Goal: Transaction & Acquisition: Purchase product/service

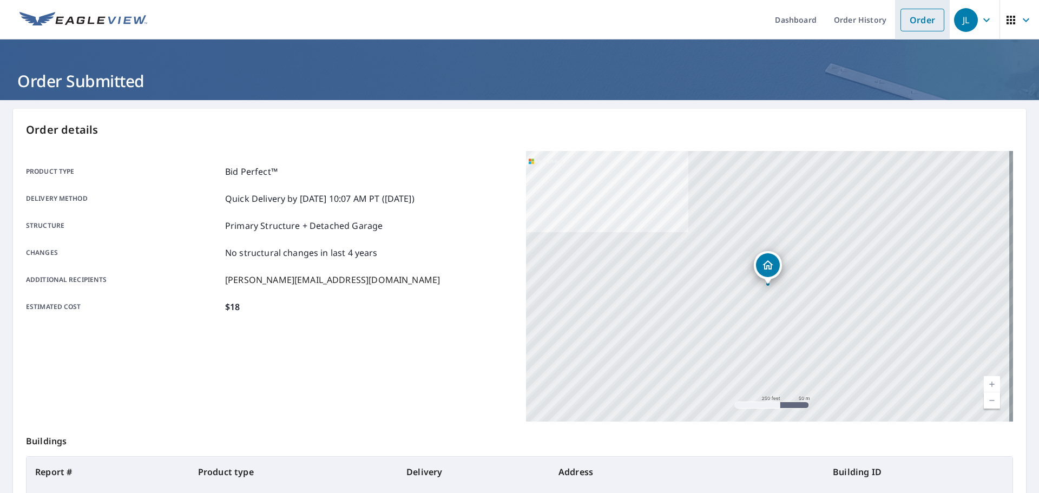
click at [907, 19] on link "Order" at bounding box center [922, 20] width 44 height 23
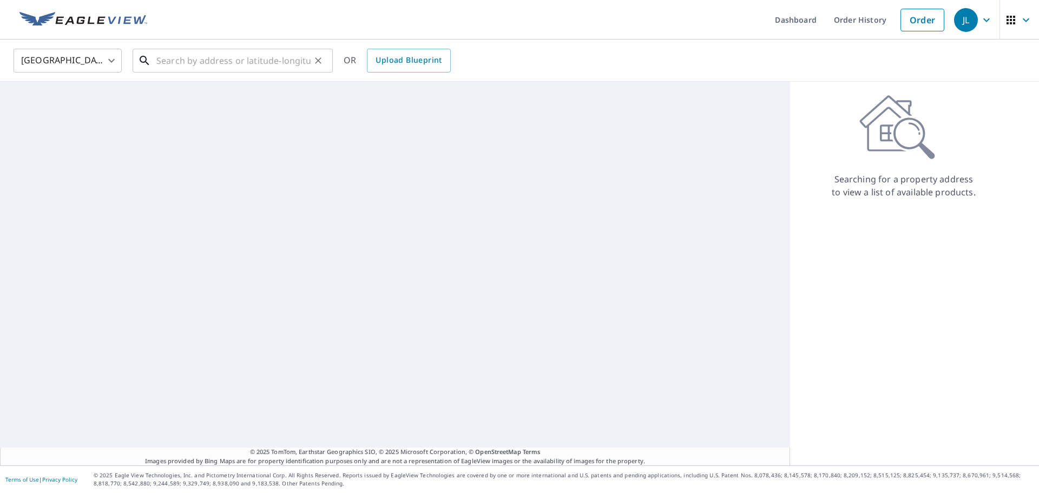
click at [219, 61] on input "text" at bounding box center [233, 60] width 154 height 30
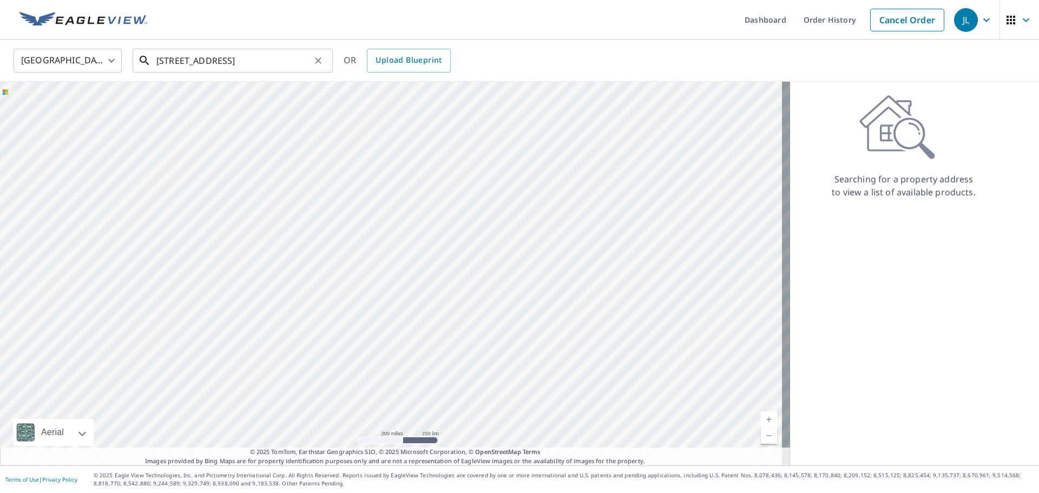
drag, startPoint x: 202, startPoint y: 60, endPoint x: 214, endPoint y: 58, distance: 12.1
click at [202, 60] on input "[STREET_ADDRESS]" at bounding box center [233, 60] width 154 height 30
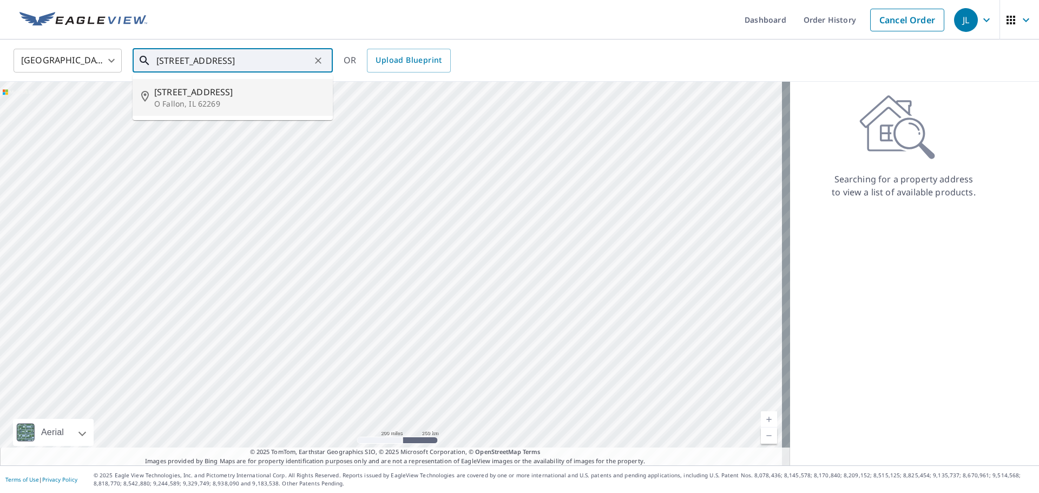
click at [207, 104] on p "O Fallon, IL 62269" at bounding box center [239, 103] width 170 height 11
type input "[STREET_ADDRESS][PERSON_NAME]"
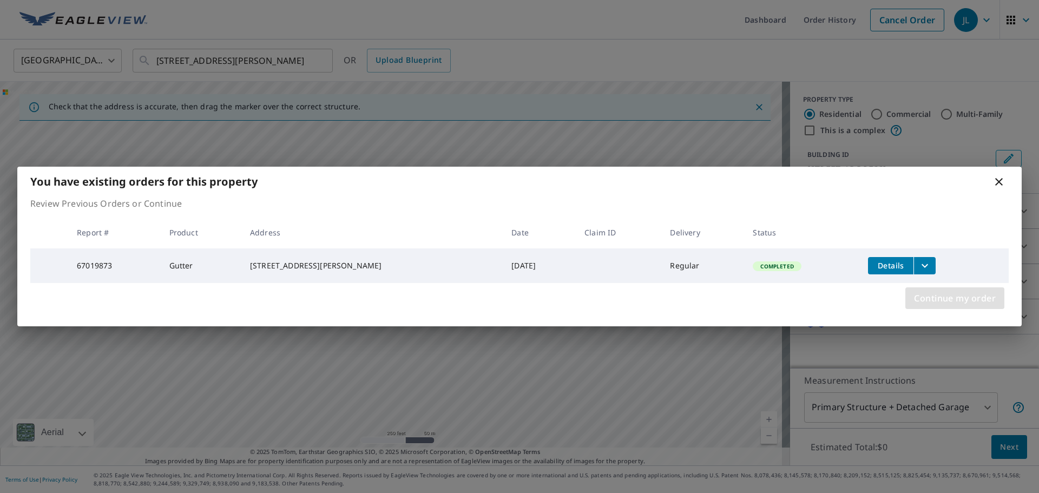
click at [934, 300] on span "Continue my order" at bounding box center [955, 298] width 82 height 15
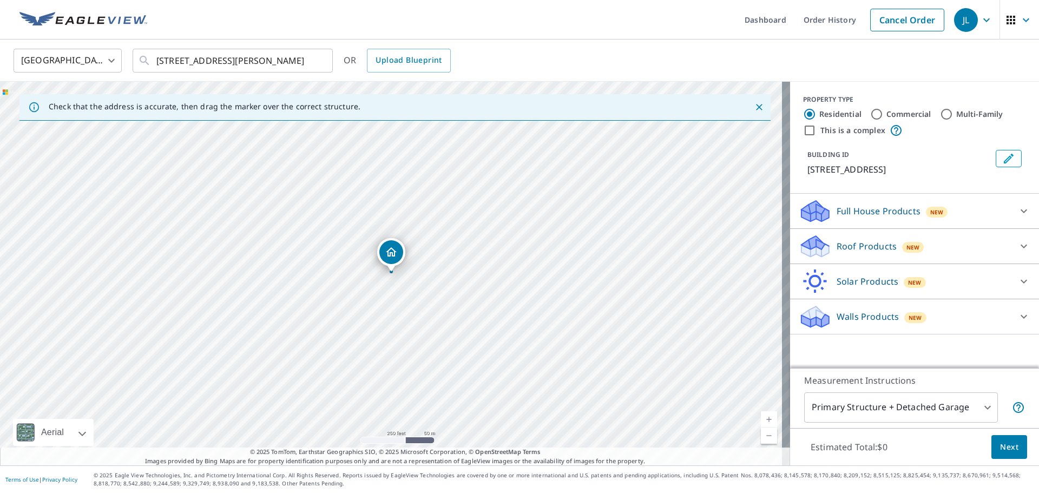
click at [839, 244] on p "Roof Products" at bounding box center [866, 246] width 60 height 13
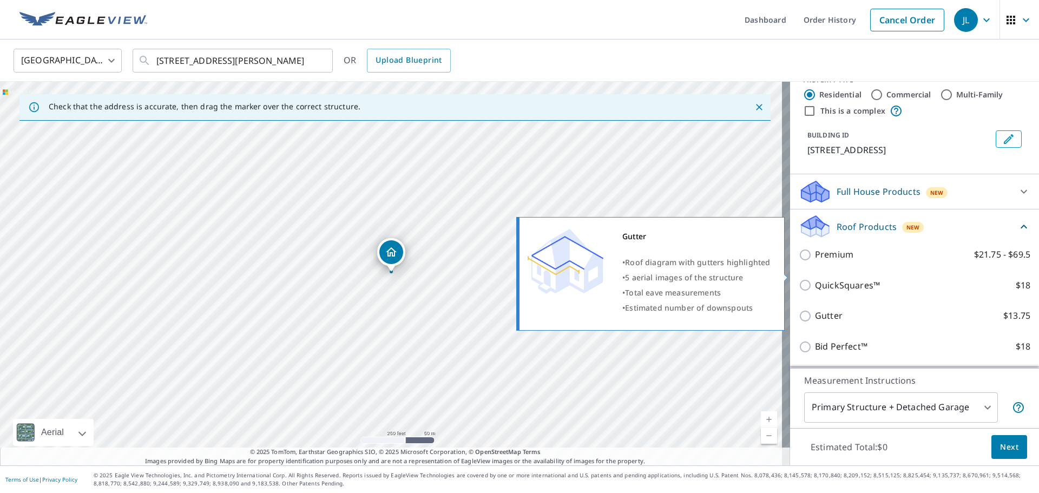
scroll to position [89, 0]
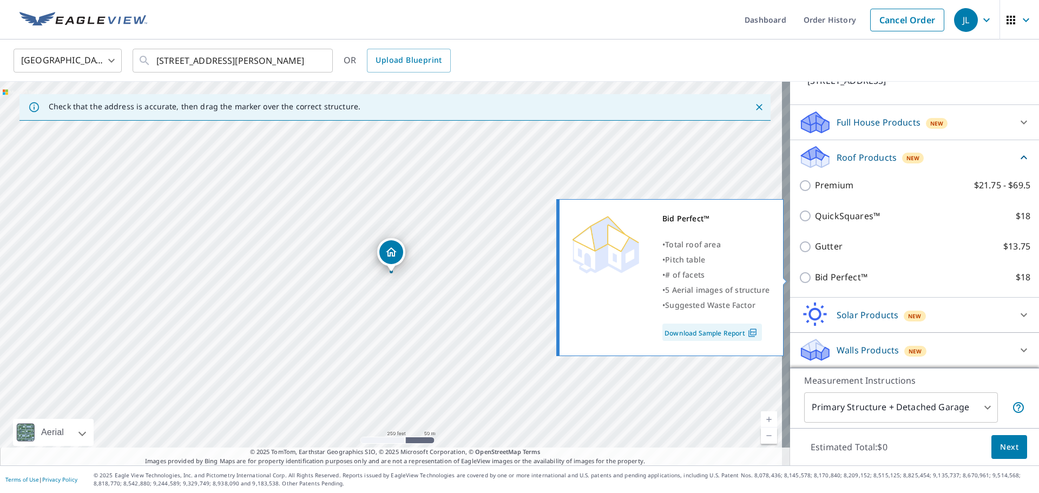
click at [799, 279] on input "Bid Perfect™ $18" at bounding box center [807, 277] width 16 height 13
checkbox input "true"
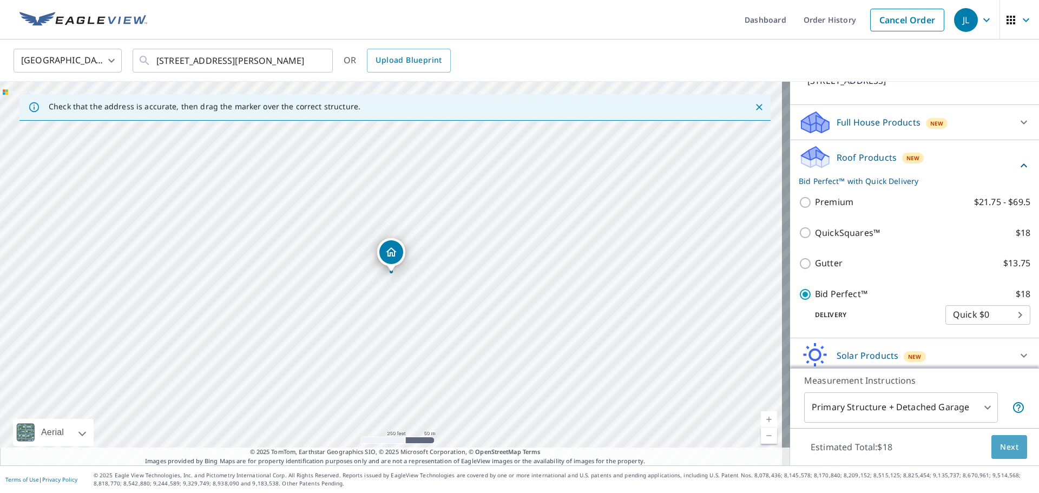
click at [1002, 440] on span "Next" at bounding box center [1009, 447] width 18 height 14
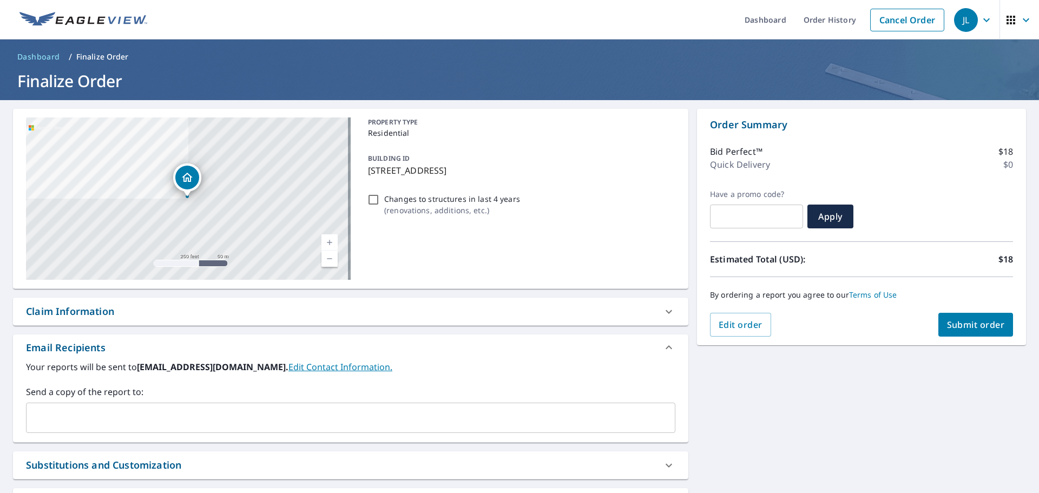
click at [84, 422] on input "text" at bounding box center [342, 417] width 623 height 21
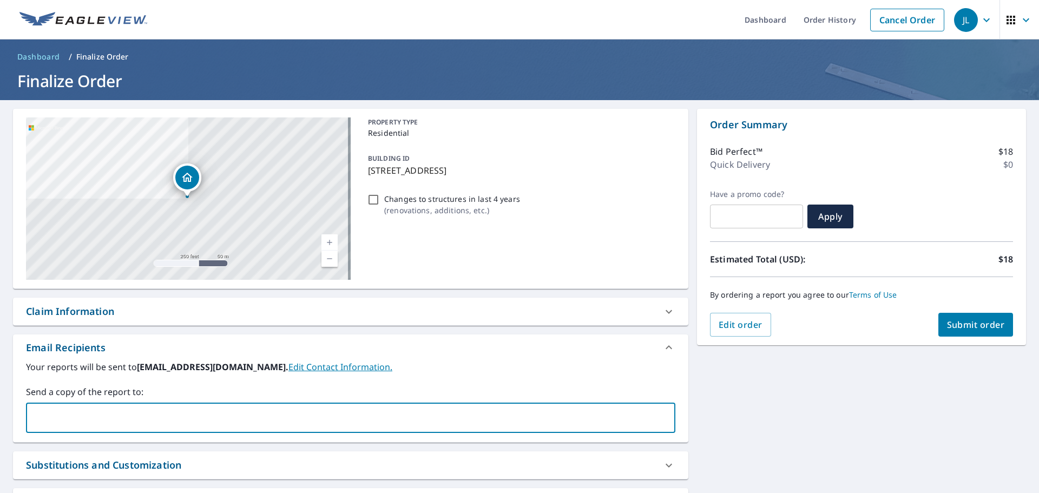
type input "[PERSON_NAME][EMAIL_ADDRESS][DOMAIN_NAME]"
click at [440, 376] on div "Your reports will be sent to [EMAIL_ADDRESS][DOMAIN_NAME]. Edit Contact Informa…" at bounding box center [350, 396] width 649 height 73
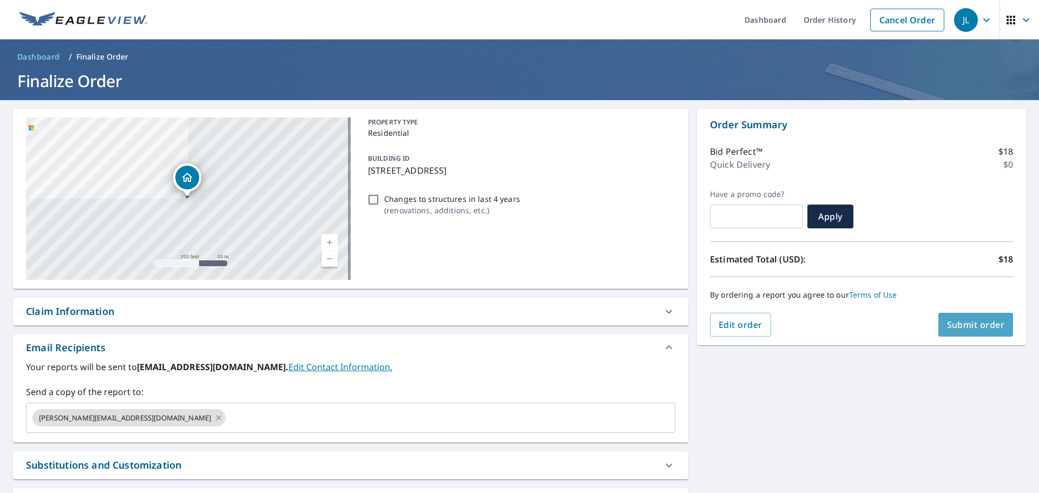
click at [964, 326] on span "Submit order" at bounding box center [976, 325] width 58 height 12
